Goal: Task Accomplishment & Management: Complete application form

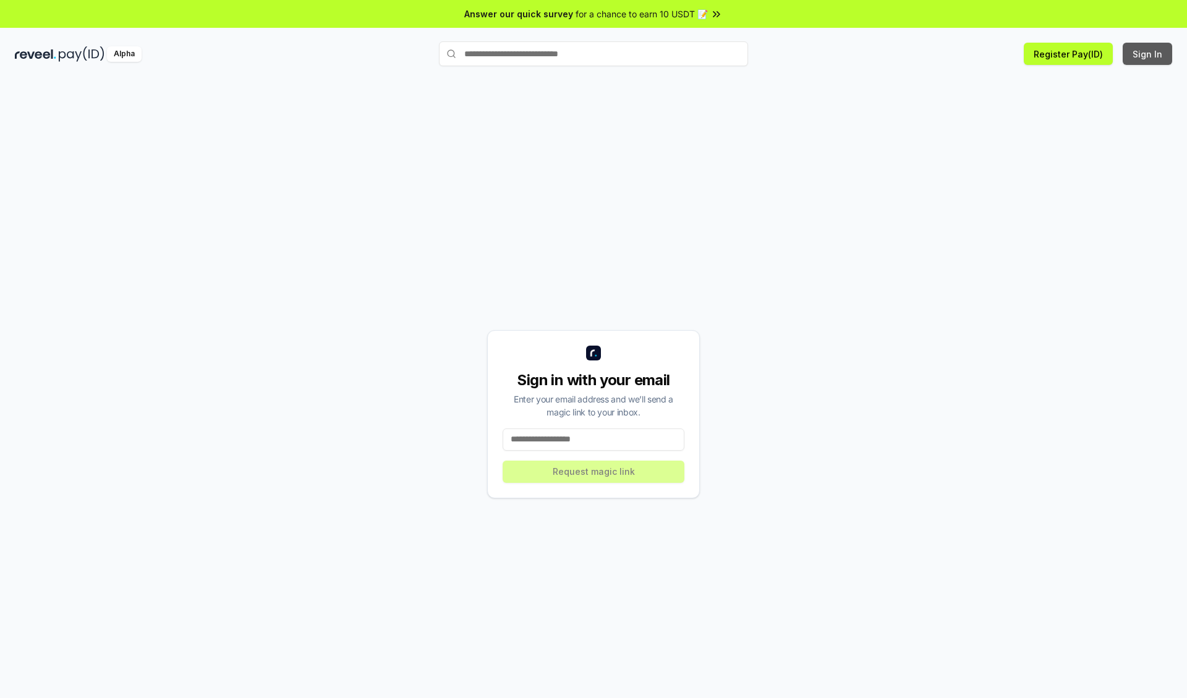
click at [1148, 54] on button "Sign In" at bounding box center [1146, 54] width 49 height 22
type input "**********"
click at [593, 471] on button "Request magic link" at bounding box center [593, 471] width 182 height 22
